Goal: Find specific page/section: Find specific page/section

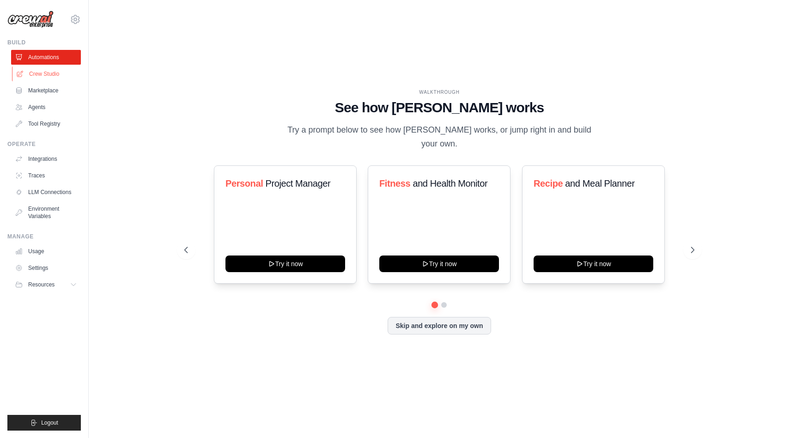
click at [56, 75] on link "Crew Studio" at bounding box center [47, 74] width 70 height 15
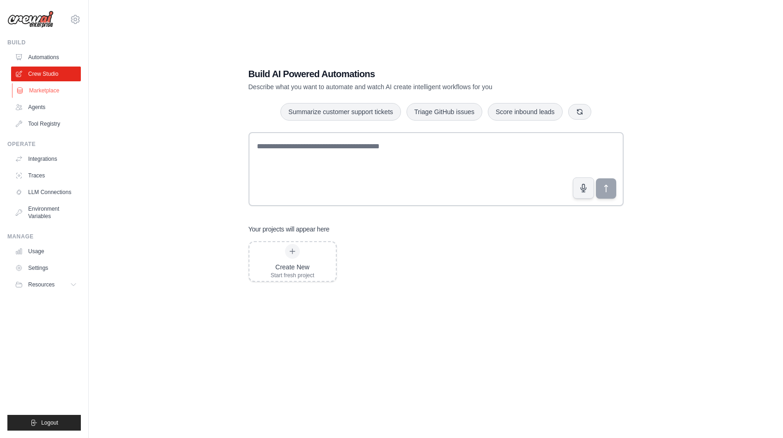
click at [52, 95] on link "Marketplace" at bounding box center [47, 90] width 70 height 15
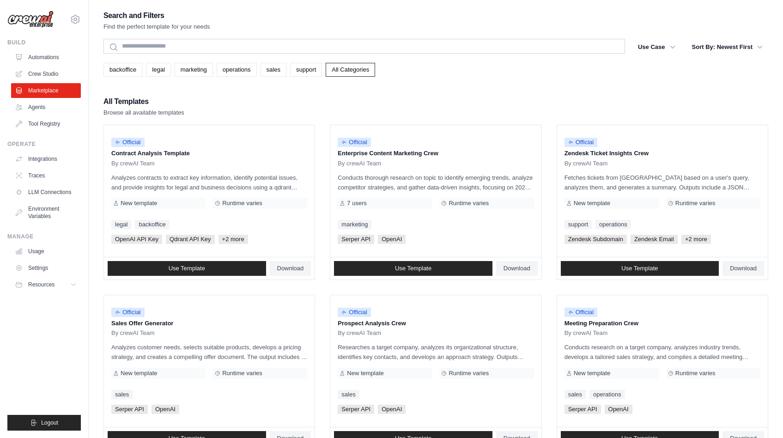
click at [33, 14] on img at bounding box center [30, 20] width 46 height 18
